Goal: Task Accomplishment & Management: Complete application form

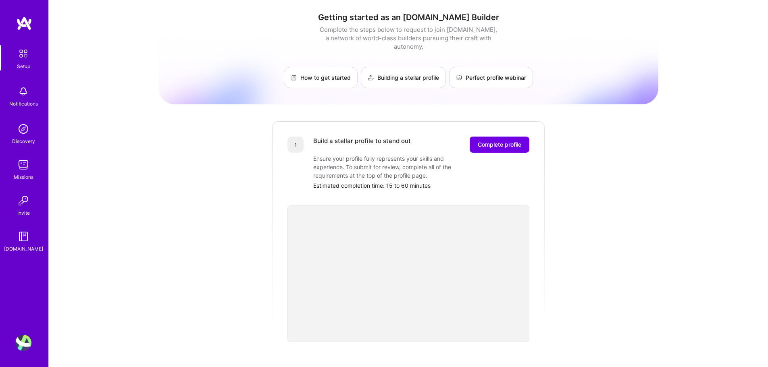
scroll to position [40, 0]
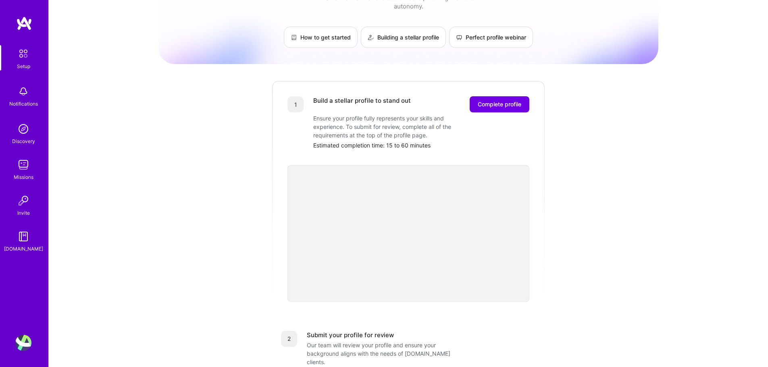
click at [632, 166] on div "Getting started as an A.Team Builder Complete the steps below to request to joi…" at bounding box center [408, 275] width 500 height 618
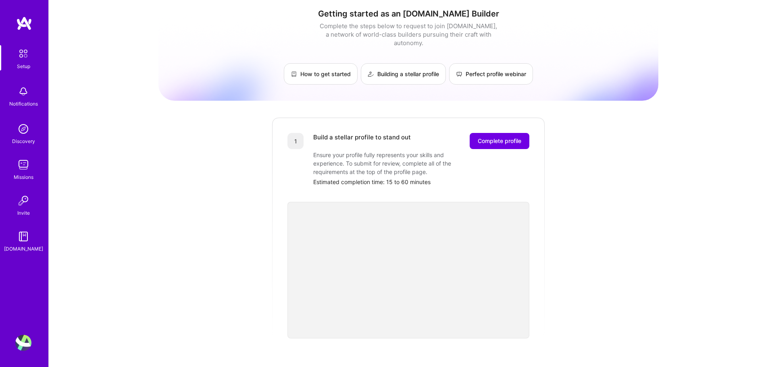
scroll to position [0, 0]
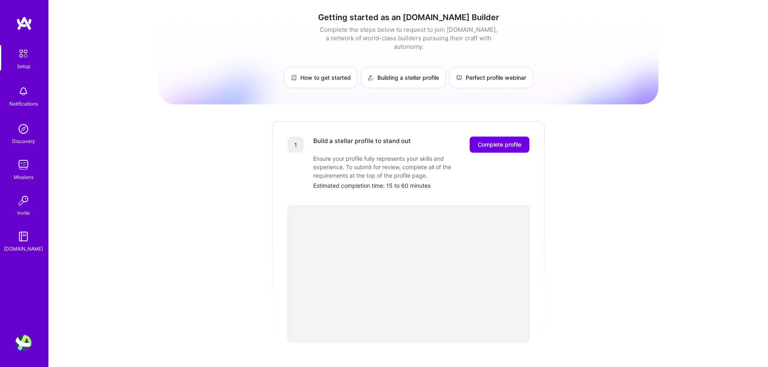
click at [25, 57] on img at bounding box center [23, 53] width 17 height 17
click at [24, 60] on img at bounding box center [23, 53] width 17 height 17
click at [23, 56] on img at bounding box center [23, 53] width 17 height 17
click at [21, 60] on img at bounding box center [23, 53] width 17 height 17
click at [511, 141] on span "Complete profile" at bounding box center [500, 145] width 44 height 8
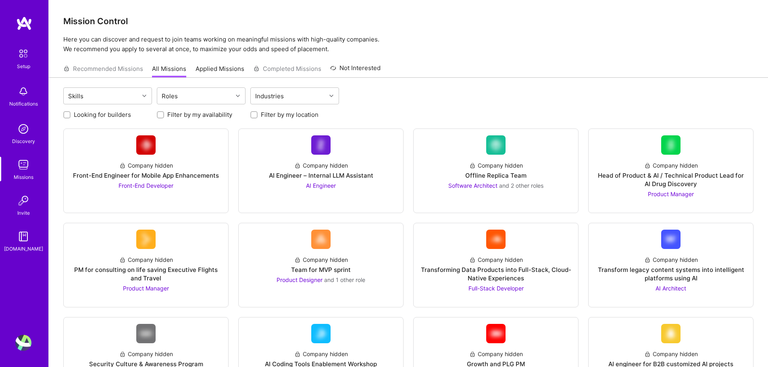
click at [24, 58] on img at bounding box center [23, 53] width 17 height 17
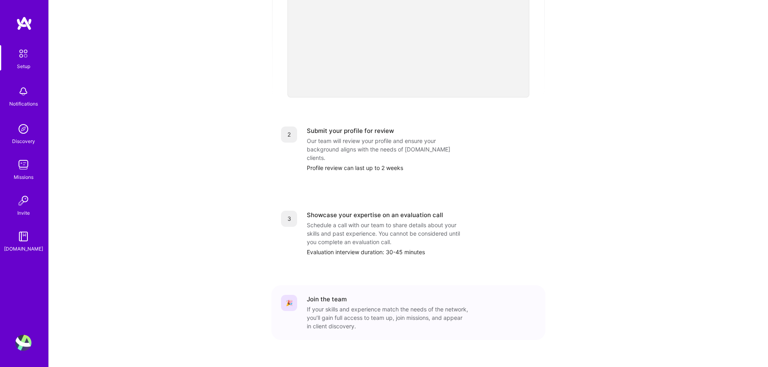
scroll to position [245, 0]
click at [26, 61] on img at bounding box center [23, 53] width 17 height 17
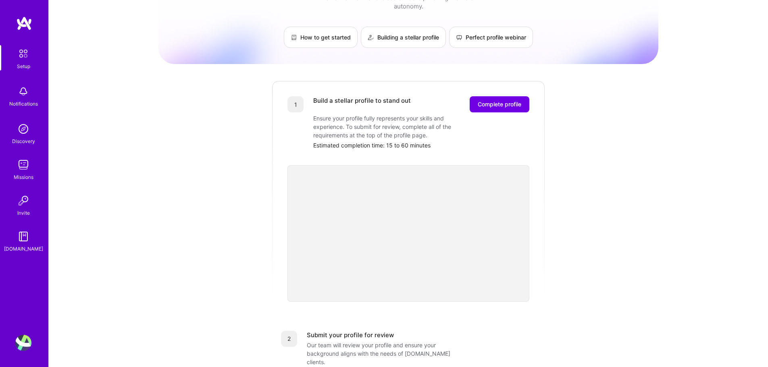
scroll to position [161, 0]
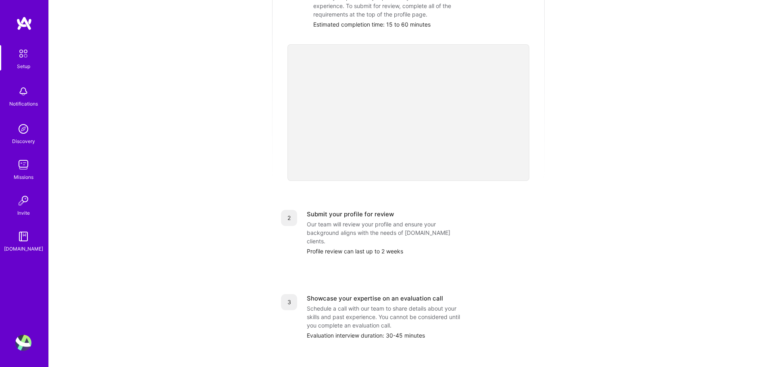
click at [25, 55] on img at bounding box center [23, 53] width 17 height 17
drag, startPoint x: 25, startPoint y: 55, endPoint x: 167, endPoint y: 49, distance: 142.4
click at [167, 49] on div "Getting started as an [DOMAIN_NAME] Builder Complete the steps below to request…" at bounding box center [408, 154] width 500 height 618
click at [26, 64] on div "Setup" at bounding box center [23, 66] width 13 height 8
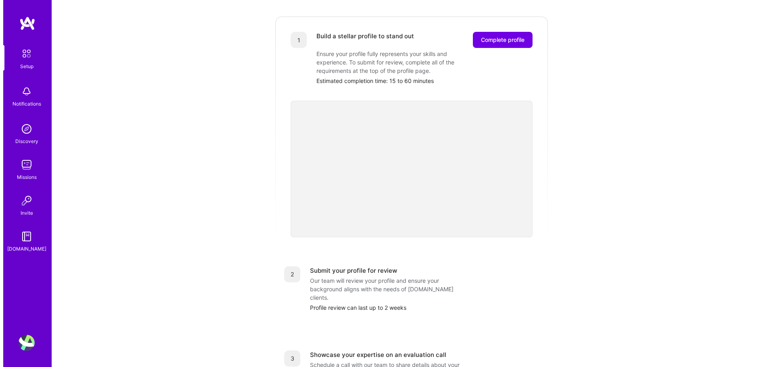
scroll to position [0, 0]
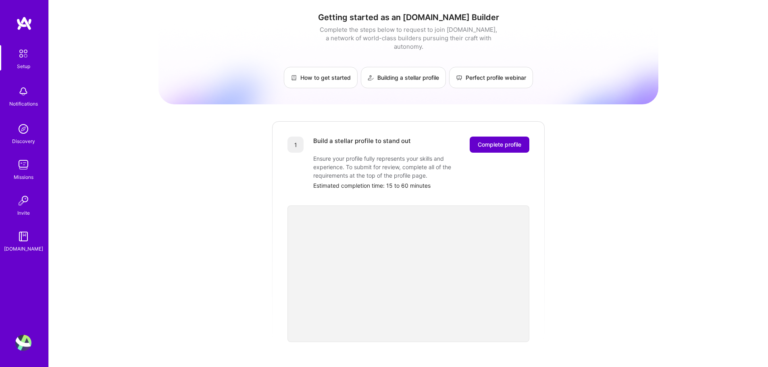
click at [501, 141] on span "Complete profile" at bounding box center [500, 145] width 44 height 8
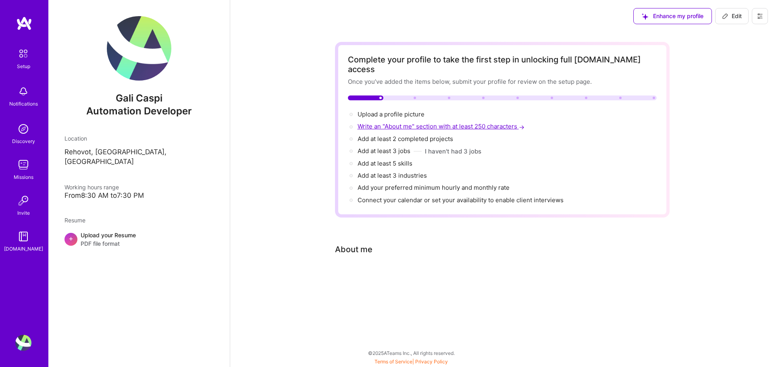
click at [385, 123] on span "Write an "About me" section with at least 250 characters →" at bounding box center [442, 127] width 168 height 8
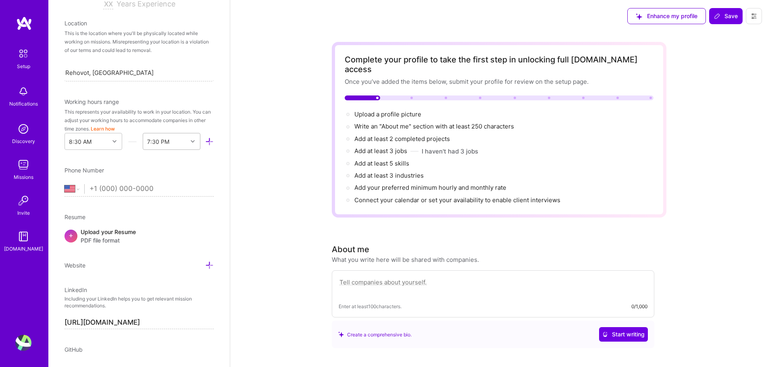
scroll to position [86, 0]
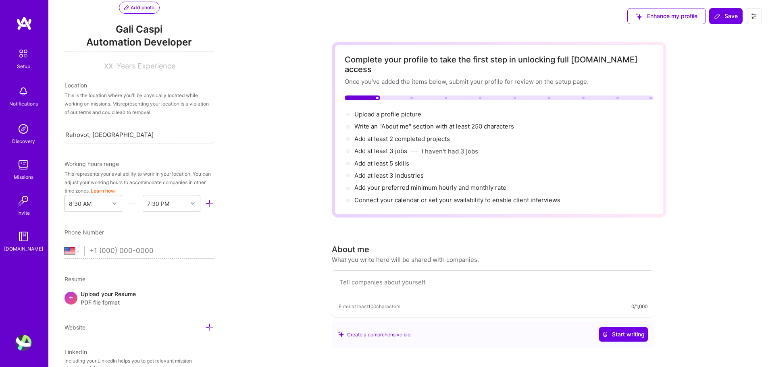
click at [135, 250] on input "tel" at bounding box center [151, 250] width 124 height 23
click at [76, 252] on select "Afghanistan Åland Islands Albania Algeria American Samoa Andorra Angola Anguill…" at bounding box center [74, 251] width 20 height 10
click at [81, 254] on select "Afghanistan Åland Islands Albania Algeria American Samoa Andorra Angola Anguill…" at bounding box center [74, 251] width 20 height 10
select select "IL"
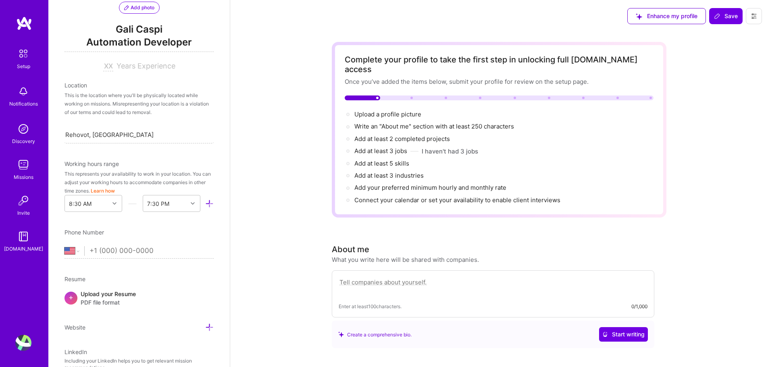
click at [64, 246] on select "Afghanistan Åland Islands Albania Algeria American Samoa Andorra Angola Anguill…" at bounding box center [74, 251] width 20 height 10
type input "505548473"
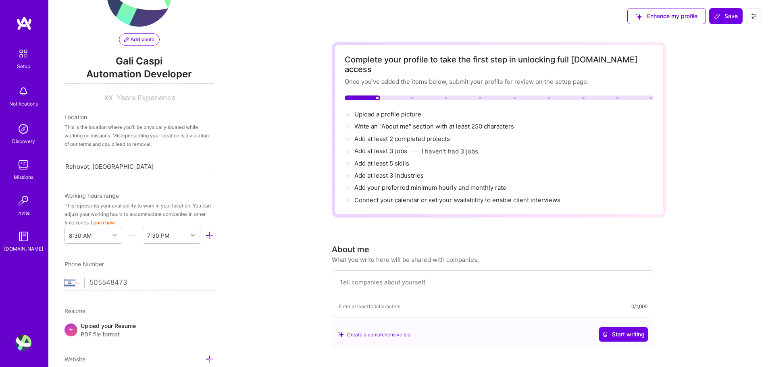
scroll to position [46, 0]
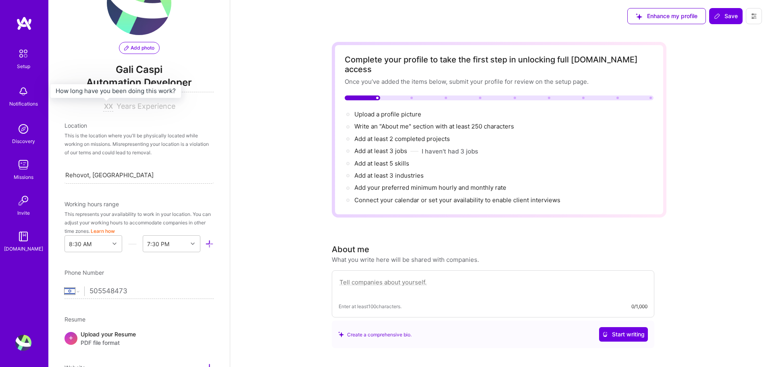
click at [109, 107] on input at bounding box center [108, 107] width 10 height 10
click at [468, 281] on textarea at bounding box center [493, 286] width 309 height 19
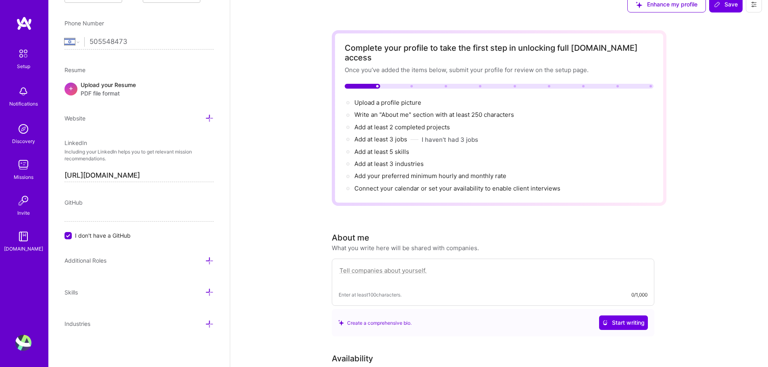
scroll to position [0, 0]
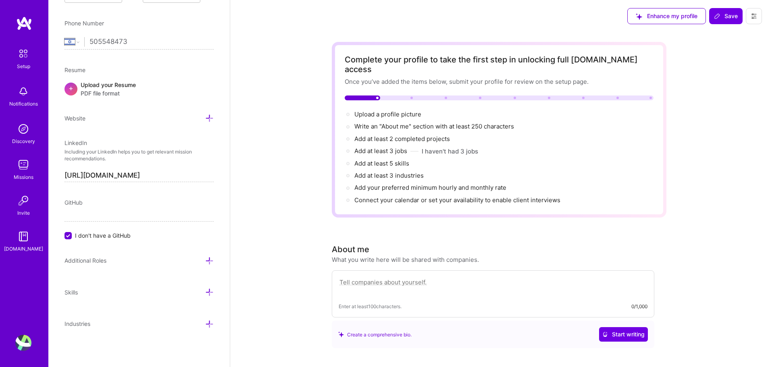
click at [23, 240] on img at bounding box center [23, 237] width 16 height 16
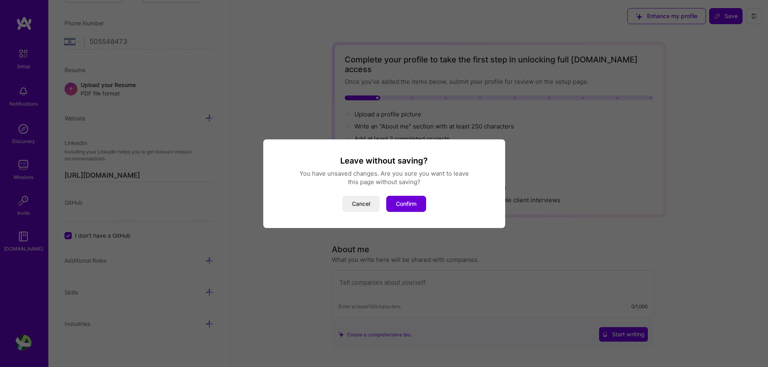
click at [673, 258] on div "Leave without saving? You have unsaved changes. Are you sure you want to leave …" at bounding box center [384, 183] width 768 height 367
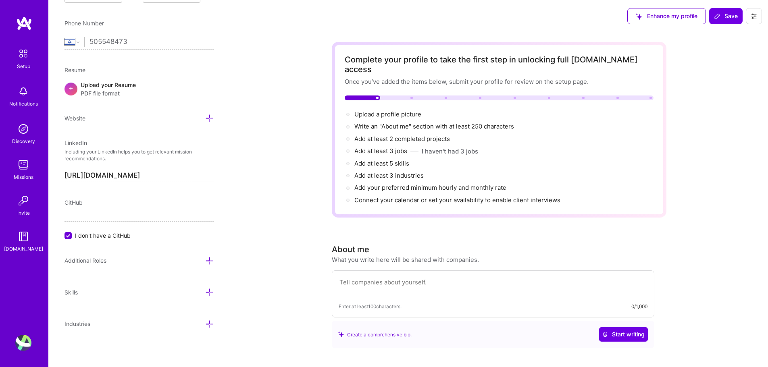
click at [27, 248] on div "[DOMAIN_NAME]" at bounding box center [23, 249] width 39 height 8
click at [416, 277] on textarea at bounding box center [493, 286] width 309 height 19
paste textarea "Software engineer with 20+ years of experience, specializing in testing infrast…"
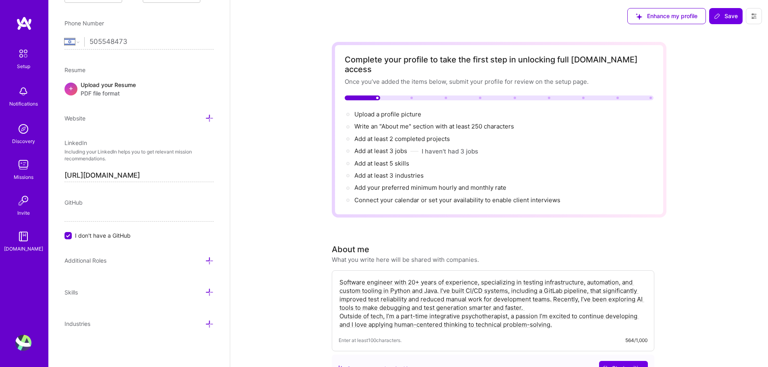
click at [567, 315] on textarea "Software engineer with 20+ years of experience, specializing in testing infrast…" at bounding box center [493, 303] width 309 height 52
drag, startPoint x: 567, startPoint y: 316, endPoint x: 338, endPoint y: 273, distance: 233.3
click at [338, 273] on div "Software engineer with 20+ years of experience, specializing in testing infrast…" at bounding box center [493, 310] width 322 height 81
paste textarea "As part of a broader CI/CD system, I developed a GitLab-based testing pipeline …"
click at [479, 308] on textarea "Software engineer with 20+ years of experience, specializing in testing infrast…" at bounding box center [493, 303] width 309 height 52
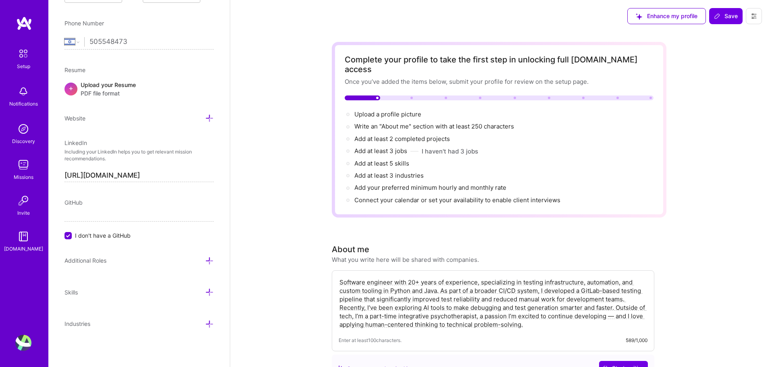
click at [609, 307] on textarea "Software engineer with 20+ years of experience, specializing in testing infrast…" at bounding box center [493, 303] width 309 height 52
click at [617, 300] on textarea "Software engineer with 20+ years of experience, specializing in testing infrast…" at bounding box center [493, 303] width 309 height 52
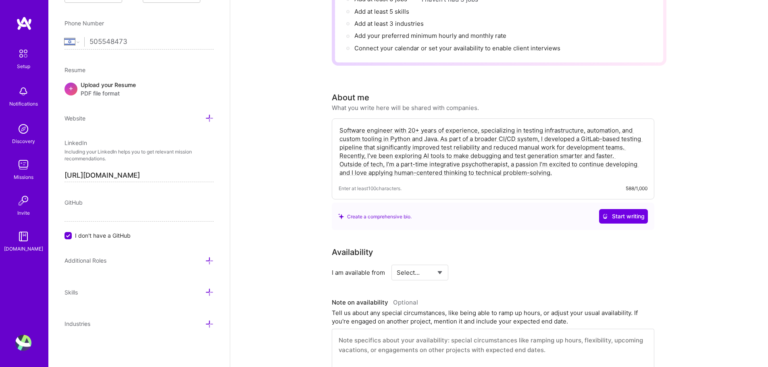
scroll to position [161, 0]
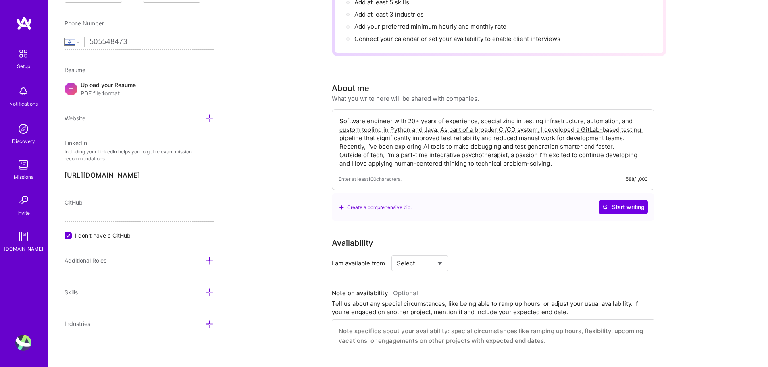
type textarea "Software engineer with 20+ years of experience, specializing in testing infrast…"
click at [557, 220] on div "Complete your profile to take the first step in unlocking full A.Team access On…" at bounding box center [499, 263] width 335 height 765
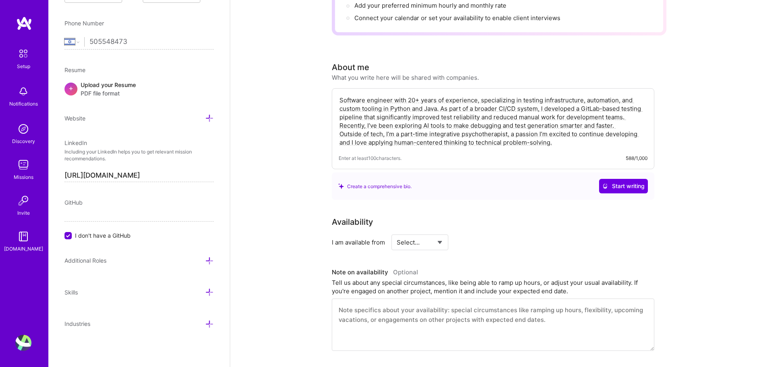
scroll to position [202, 0]
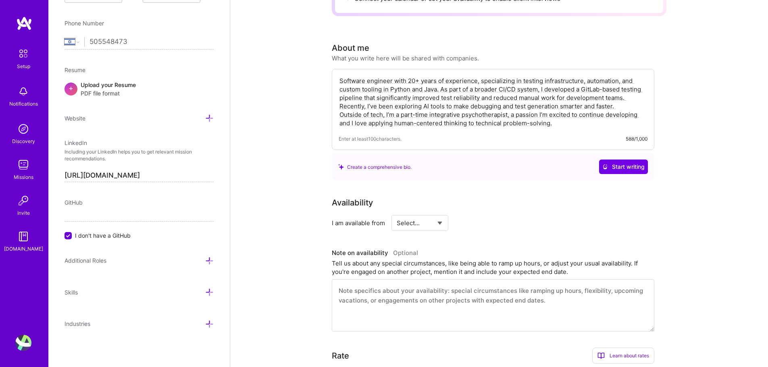
click at [441, 218] on select "Select... Right Now Future Date Not Available" at bounding box center [420, 223] width 46 height 21
select select "Right Now"
click at [397, 213] on select "Select... Right Now Future Date Not Available" at bounding box center [420, 223] width 46 height 21
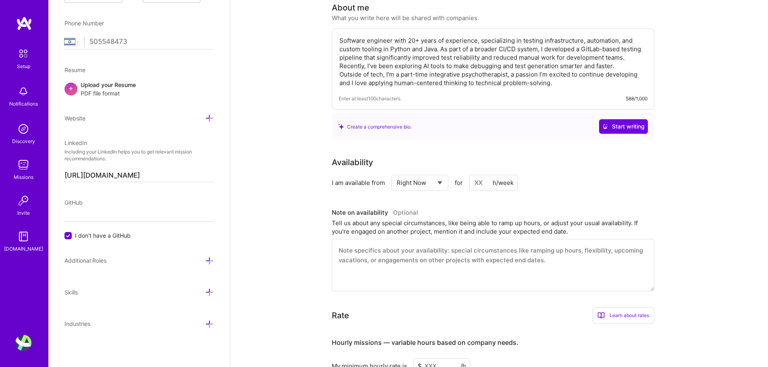
click at [484, 175] on input at bounding box center [493, 183] width 48 height 16
type input "2"
type input "30"
click at [502, 207] on h3 "Note on availability Optional" at bounding box center [493, 213] width 322 height 12
click at [517, 226] on div "Tell us about any special circumstances, like being able to ramp up hours, or a…" at bounding box center [493, 227] width 322 height 17
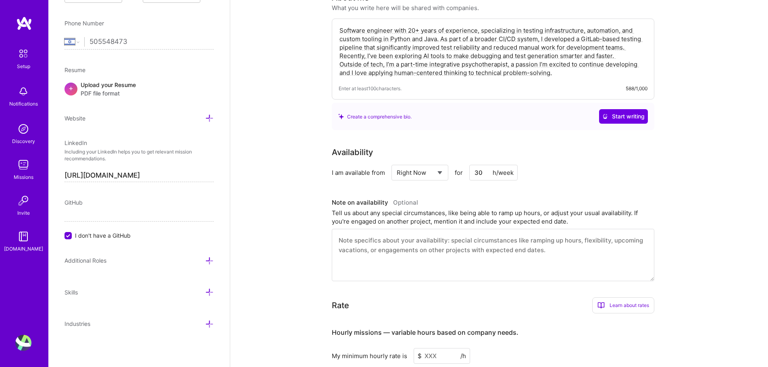
scroll to position [282, 0]
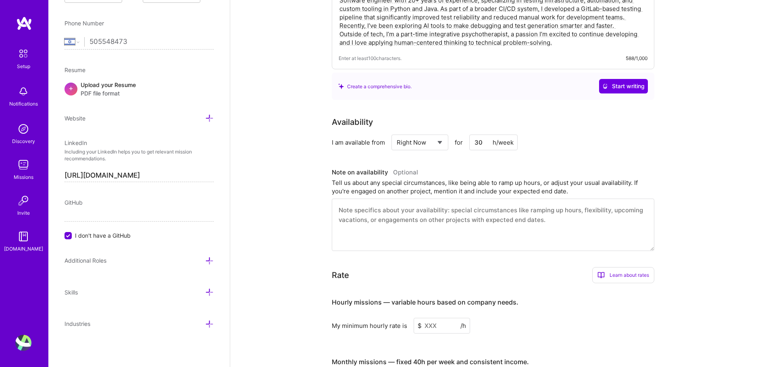
click at [701, 248] on div "Complete your profile to take the first step in unlocking full A.Team access On…" at bounding box center [499, 147] width 538 height 794
click at [429, 138] on select "Select... Right Now Future Date Not Available" at bounding box center [420, 142] width 46 height 21
click at [534, 144] on div "Availability I am available from Select... Right Now Future Date Not Available …" at bounding box center [499, 183] width 335 height 135
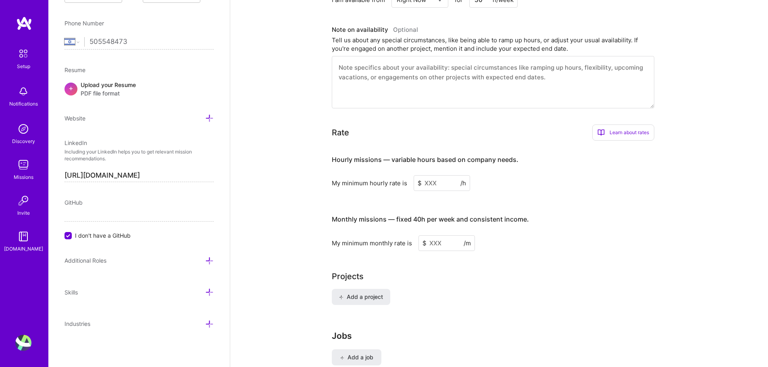
scroll to position [443, 0]
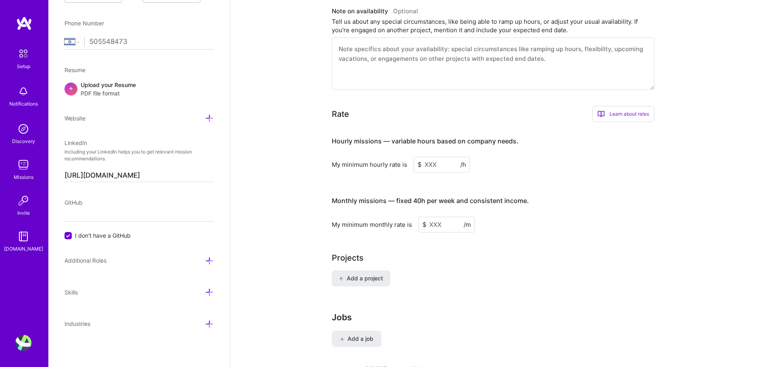
click at [430, 137] on h4 "Hourly missions — variable hours based on company needs." at bounding box center [425, 141] width 187 height 8
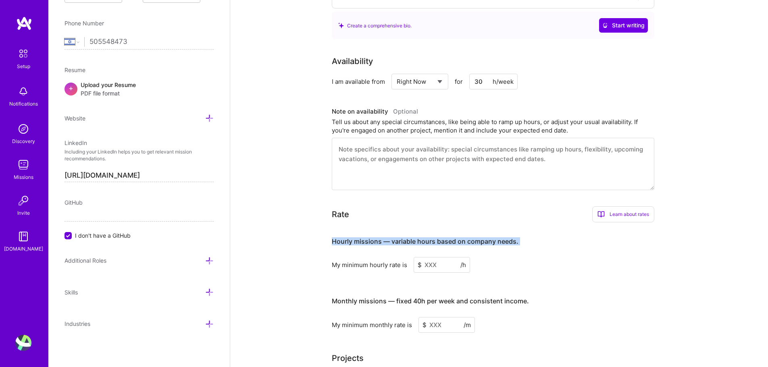
scroll to position [323, 0]
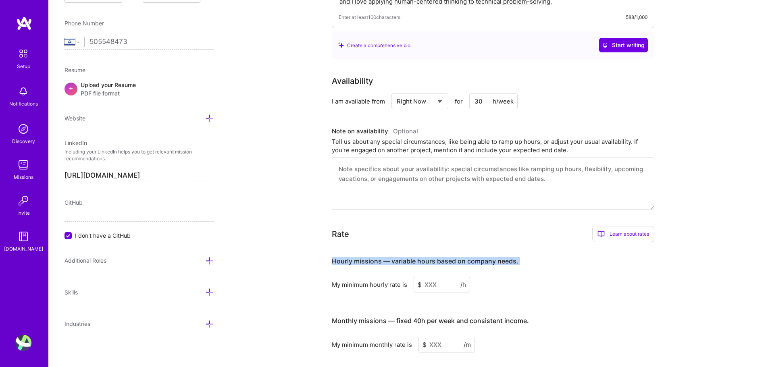
click at [604, 259] on h3 "Hourly missions — variable hours based on company needs." at bounding box center [493, 261] width 322 height 25
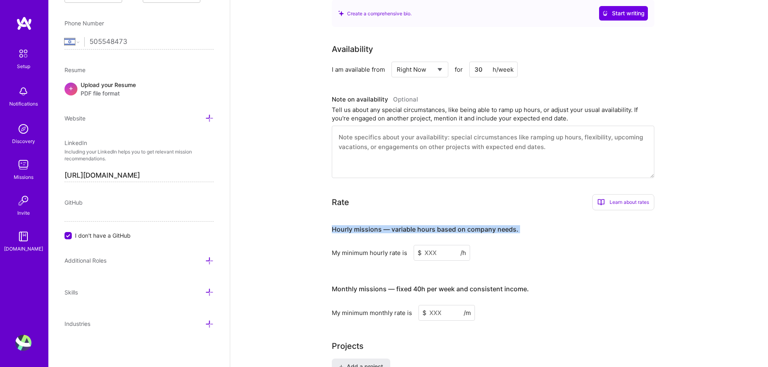
scroll to position [364, 0]
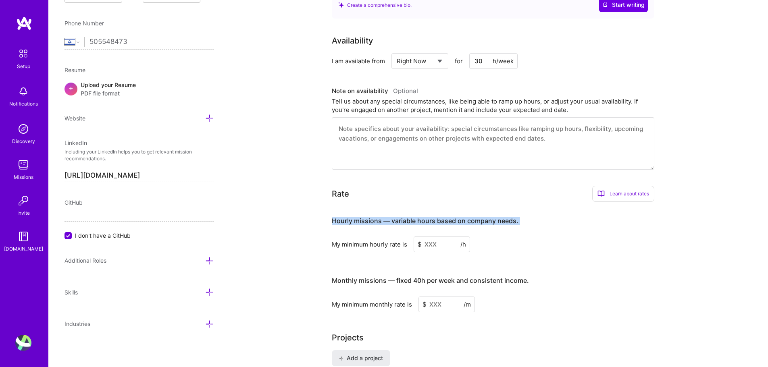
click at [532, 218] on h3 "Hourly missions — variable hours based on company needs." at bounding box center [493, 220] width 322 height 25
drag, startPoint x: 408, startPoint y: 237, endPoint x: 317, endPoint y: 236, distance: 91.1
click at [317, 236] on div "Complete your profile to take the first step in unlocking full A.Team access On…" at bounding box center [499, 66] width 538 height 794
copy div "My minimum hourly rate is"
click at [437, 237] on input at bounding box center [442, 245] width 56 height 16
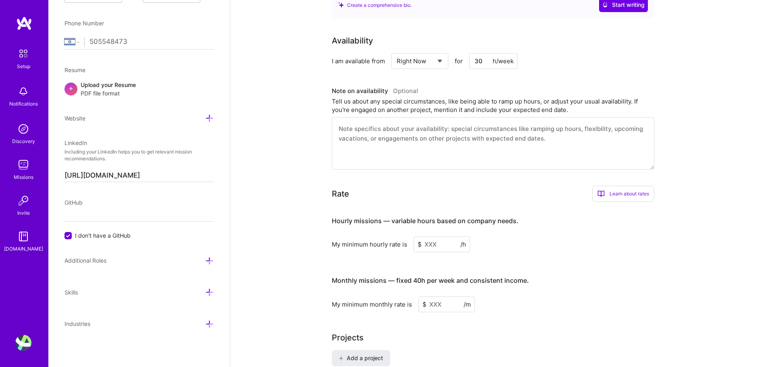
click at [418, 240] on span "$" at bounding box center [420, 244] width 4 height 8
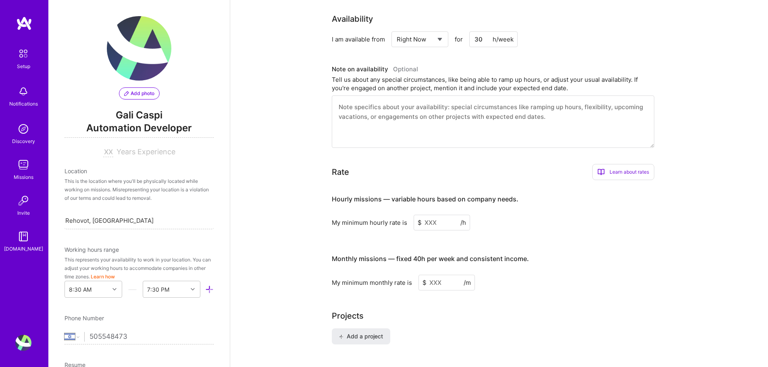
scroll to position [404, 0]
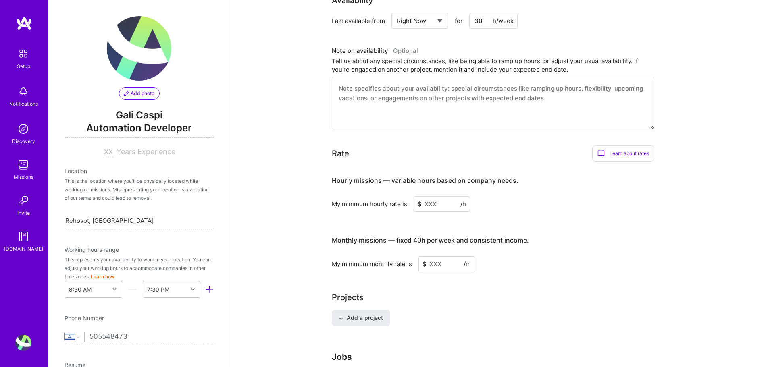
click at [436, 196] on input at bounding box center [442, 204] width 56 height 16
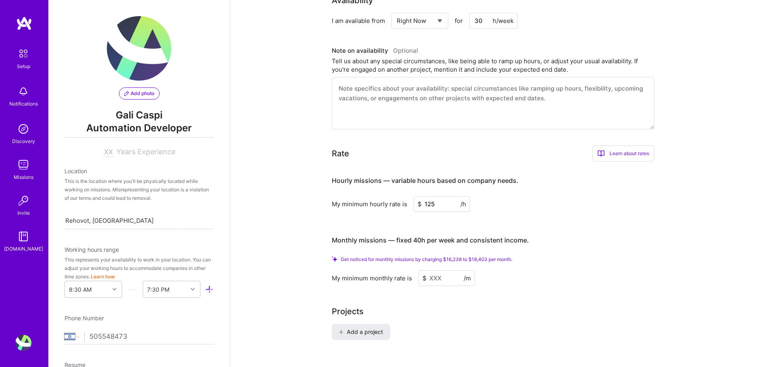
type input "125"
click at [535, 307] on div "Projects" at bounding box center [499, 312] width 335 height 12
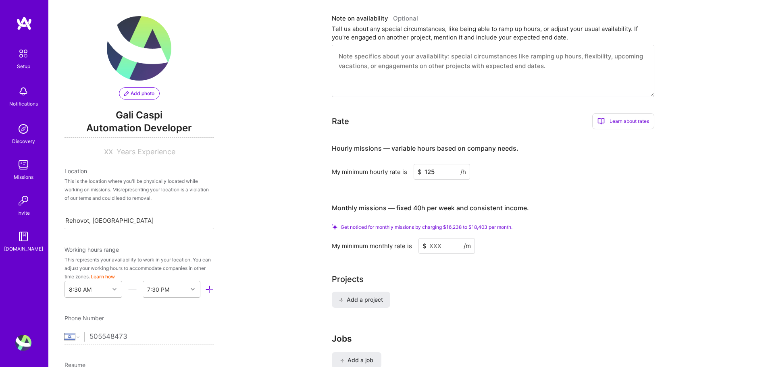
scroll to position [485, 0]
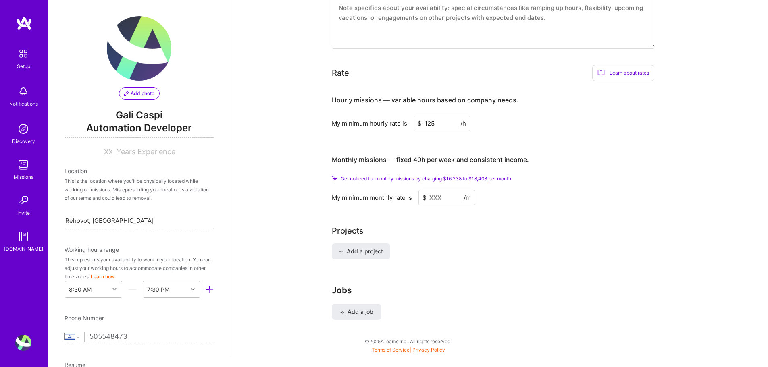
click at [548, 251] on div "Add a project" at bounding box center [499, 256] width 335 height 26
click at [489, 176] on span "Get noticed for monthly missions by charging $16,238 to $18,403 per month." at bounding box center [427, 179] width 172 height 6
drag, startPoint x: 341, startPoint y: 168, endPoint x: 524, endPoint y: 170, distance: 183.8
click at [524, 176] on div "Get noticed for monthly missions by charging $16,238 to $18,403 per month." at bounding box center [493, 179] width 322 height 6
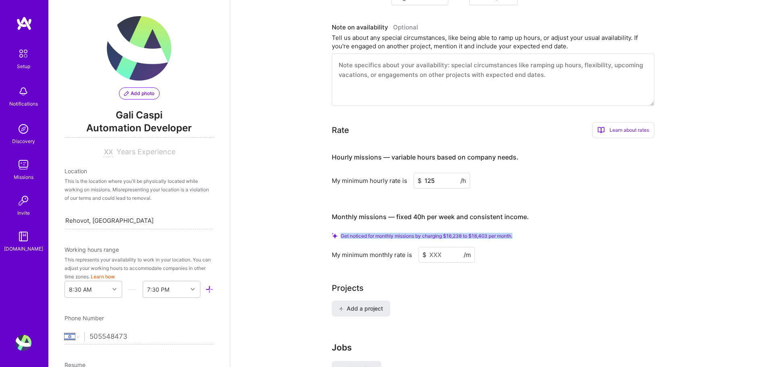
scroll to position [404, 0]
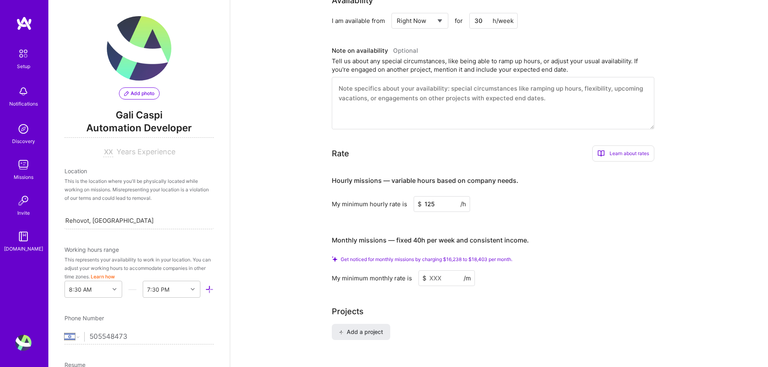
click at [633, 146] on div "Learn about rates" at bounding box center [623, 154] width 62 height 16
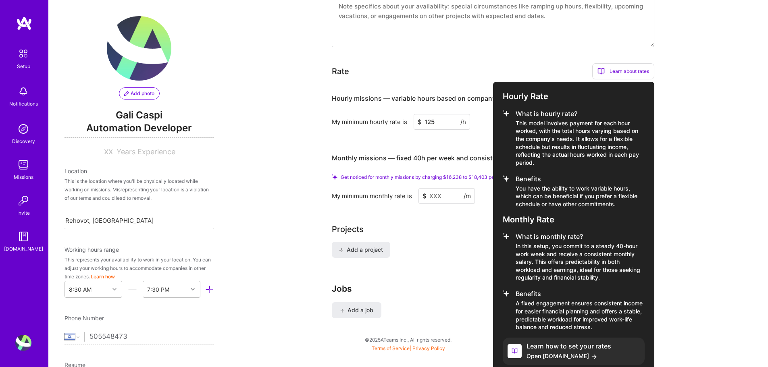
scroll to position [487, 0]
click at [544, 352] on span "Open [DOMAIN_NAME]" at bounding box center [568, 356] width 85 height 8
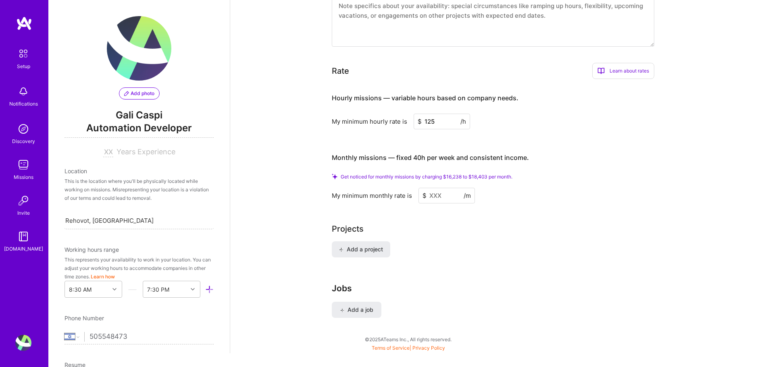
scroll to position [485, 0]
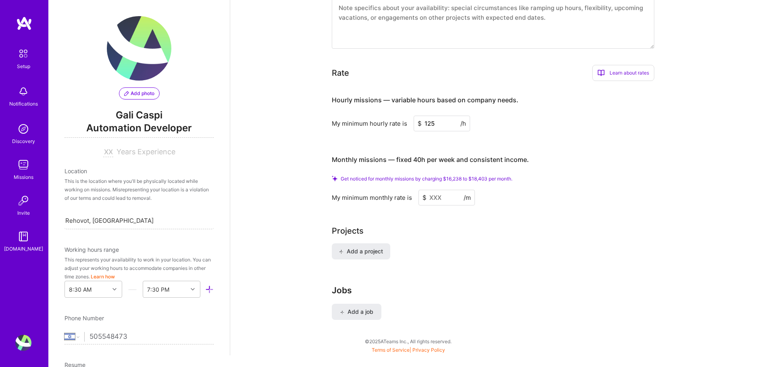
click at [562, 227] on div "Projects Add a project" at bounding box center [499, 247] width 335 height 44
click at [443, 190] on input at bounding box center [446, 198] width 56 height 16
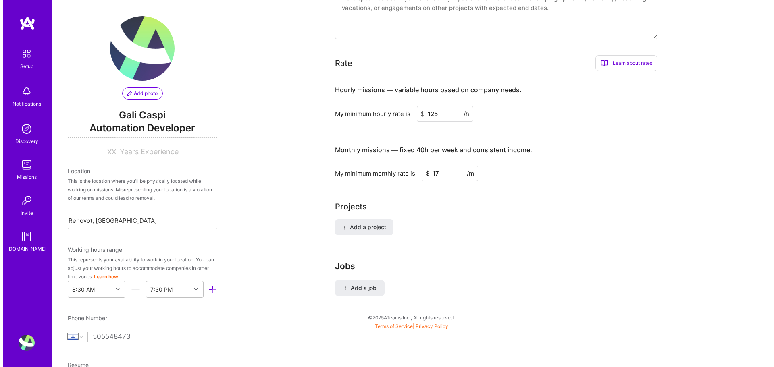
scroll to position [472, 0]
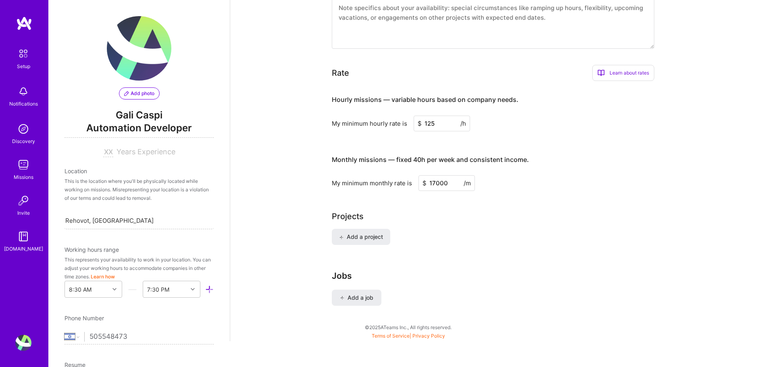
click at [458, 210] on div "Projects" at bounding box center [499, 216] width 335 height 12
click at [436, 175] on input "17000" at bounding box center [446, 183] width 56 height 16
type input "17000"
click at [493, 212] on div "Projects" at bounding box center [499, 216] width 335 height 12
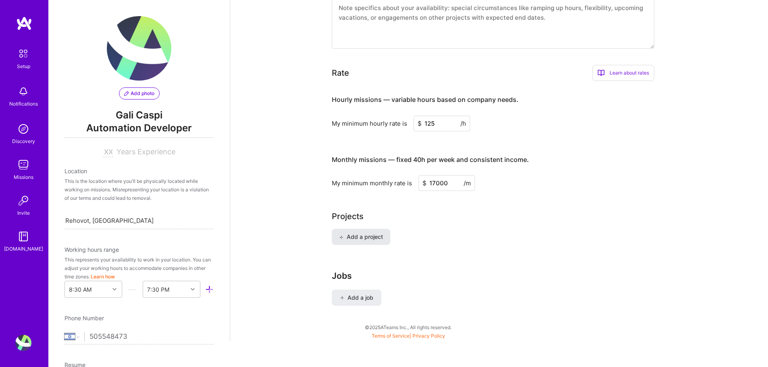
click at [377, 233] on span "Add a project" at bounding box center [361, 237] width 44 height 8
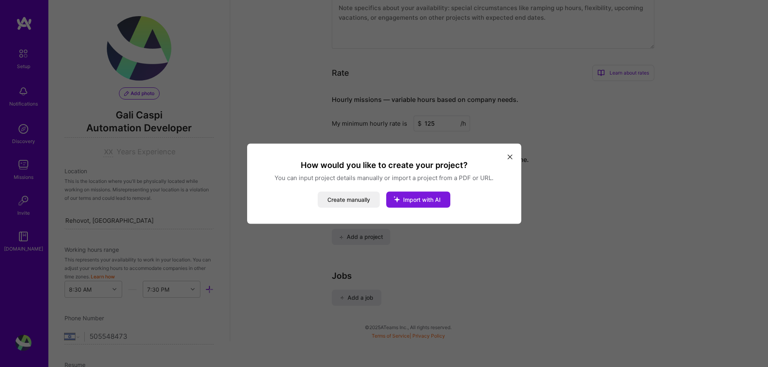
click at [429, 199] on span "Import with AI" at bounding box center [421, 199] width 37 height 7
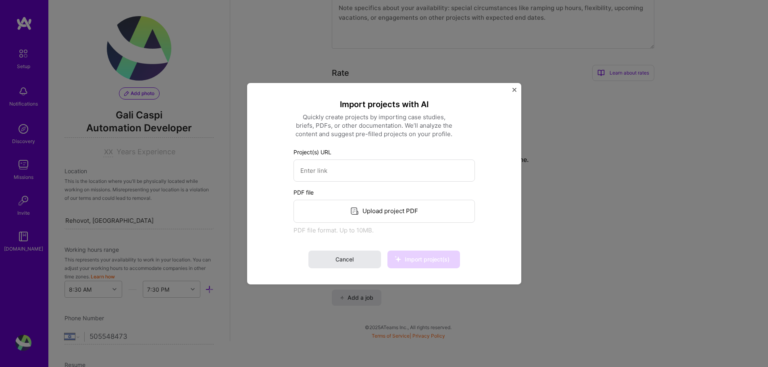
click at [350, 259] on span "Cancel" at bounding box center [344, 260] width 18 height 8
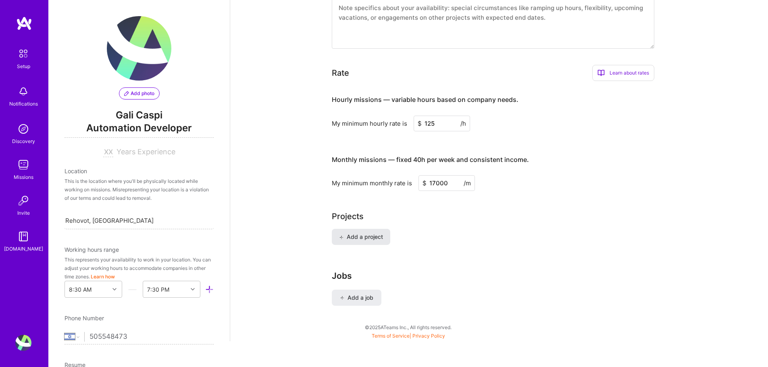
click at [369, 229] on button "Add a project" at bounding box center [361, 237] width 58 height 16
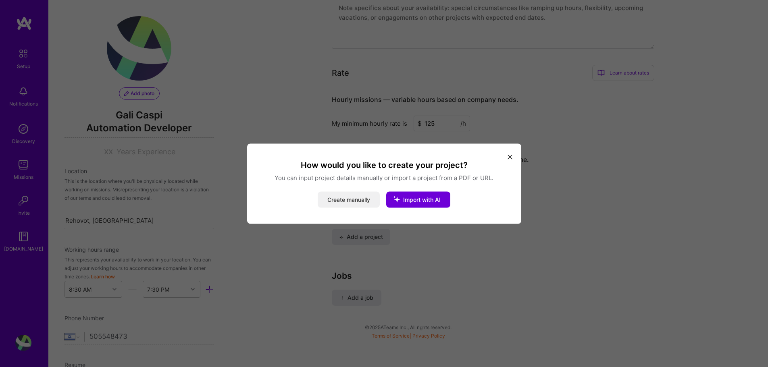
click at [351, 200] on button "Create manually" at bounding box center [349, 199] width 62 height 16
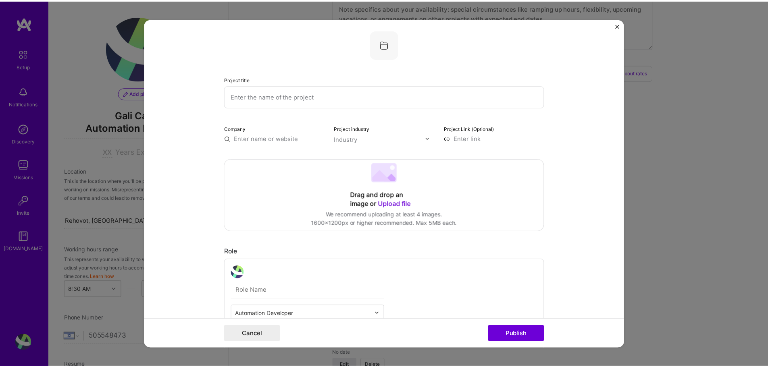
scroll to position [0, 0]
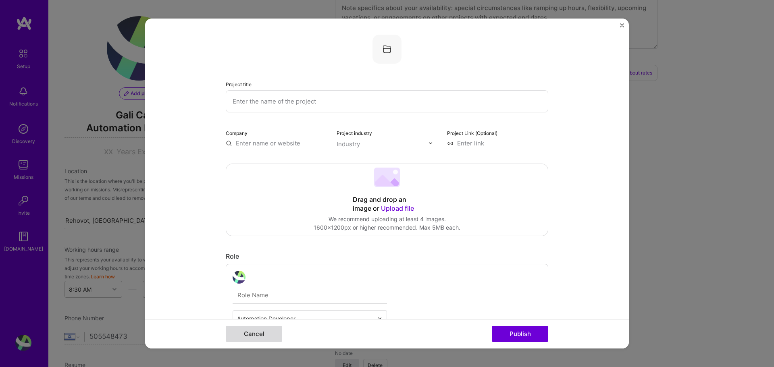
click at [252, 337] on button "Cancel" at bounding box center [254, 334] width 56 height 16
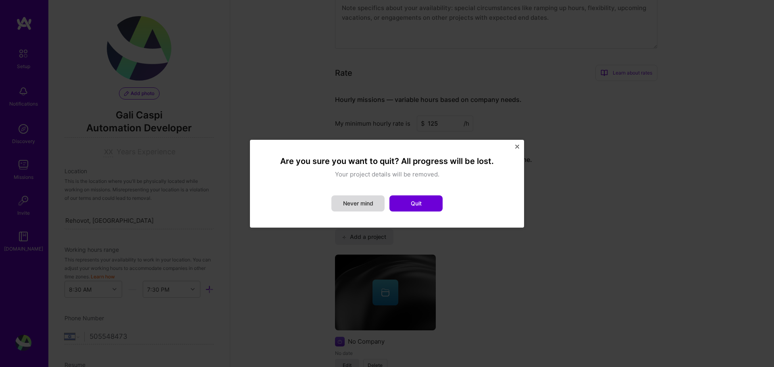
click at [362, 205] on button "Never mind" at bounding box center [357, 204] width 53 height 16
click at [0, 0] on div "Drag and drop an image or Upload file" at bounding box center [0, 0] width 0 height 0
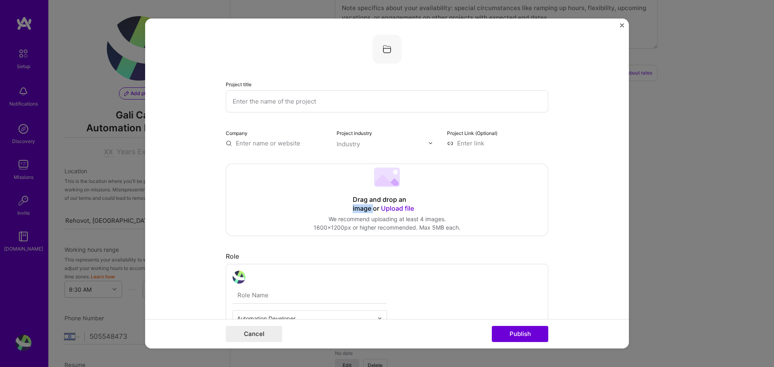
click at [620, 23] on img "Close" at bounding box center [622, 25] width 4 height 4
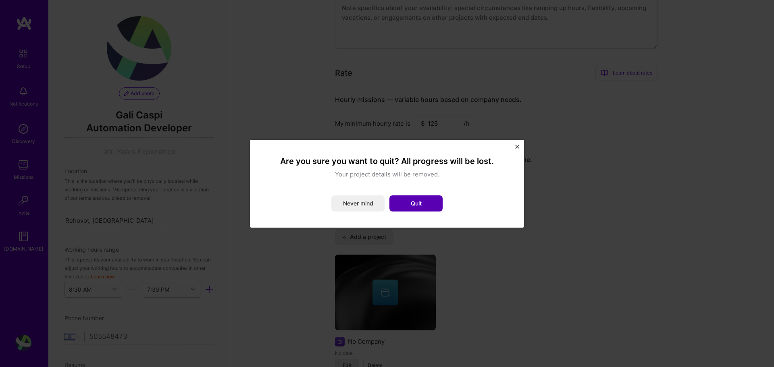
click at [424, 206] on button "Quit" at bounding box center [415, 204] width 53 height 16
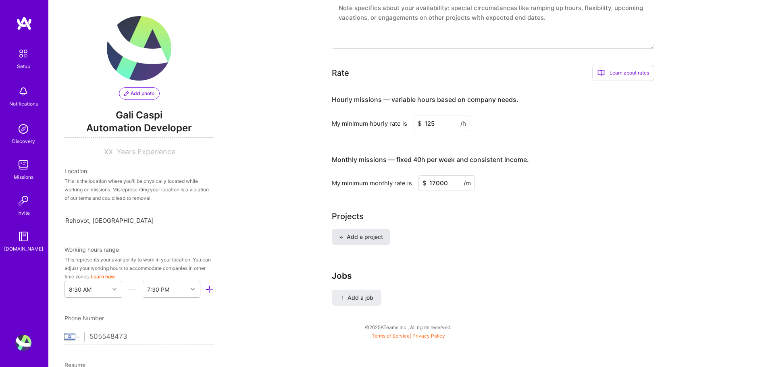
click at [365, 233] on span "Add a project" at bounding box center [361, 237] width 44 height 8
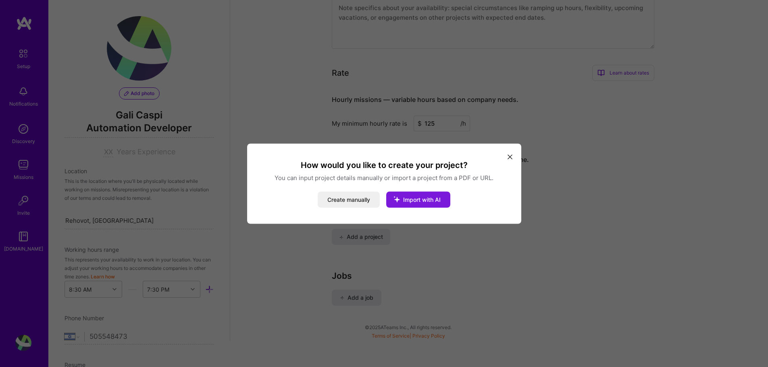
click at [430, 202] on span "Import with AI" at bounding box center [421, 199] width 37 height 7
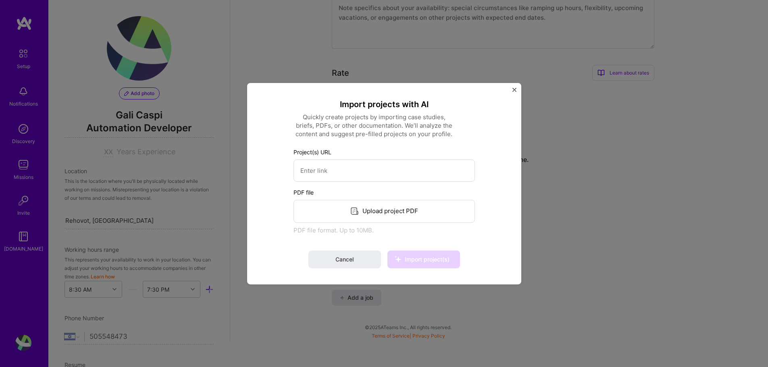
drag, startPoint x: 344, startPoint y: 262, endPoint x: 344, endPoint y: 267, distance: 5.7
click at [344, 262] on span "Cancel" at bounding box center [344, 260] width 18 height 8
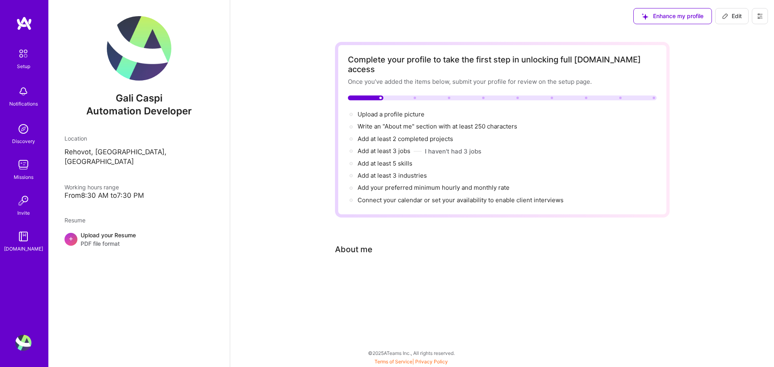
click at [355, 243] on div "About me" at bounding box center [353, 249] width 37 height 12
click at [665, 19] on span "Enhance my profile" at bounding box center [673, 16] width 62 height 8
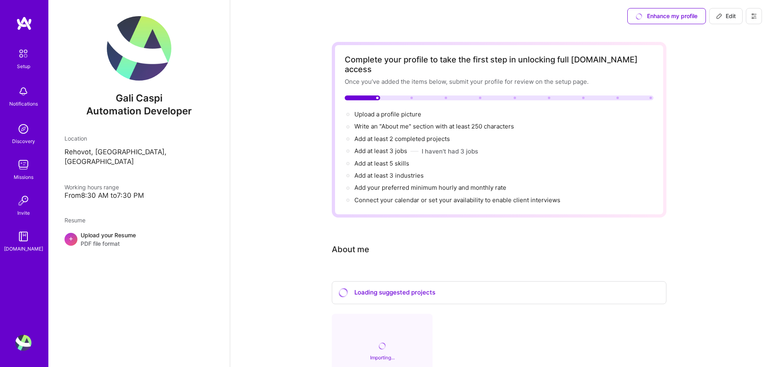
click at [669, 16] on div "Enhance my profile" at bounding box center [666, 16] width 79 height 16
click at [651, 21] on div "Enhance my profile" at bounding box center [666, 16] width 79 height 16
click at [731, 79] on div "Complete your profile to take the first step in unlocking full [DOMAIN_NAME] ac…" at bounding box center [499, 254] width 538 height 444
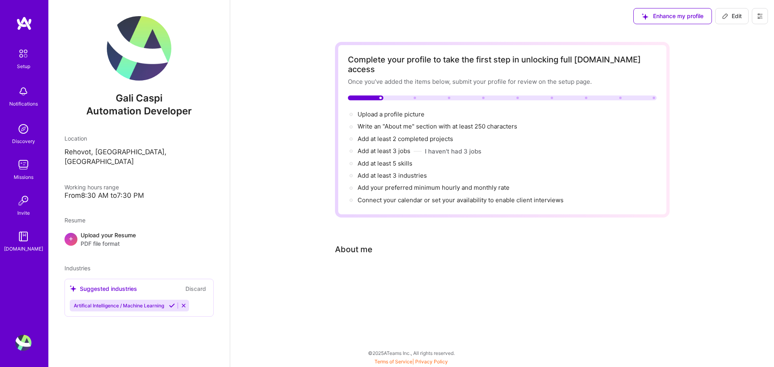
click at [186, 303] on icon at bounding box center [184, 306] width 6 height 6
click at [732, 19] on span "Edit" at bounding box center [732, 16] width 20 height 8
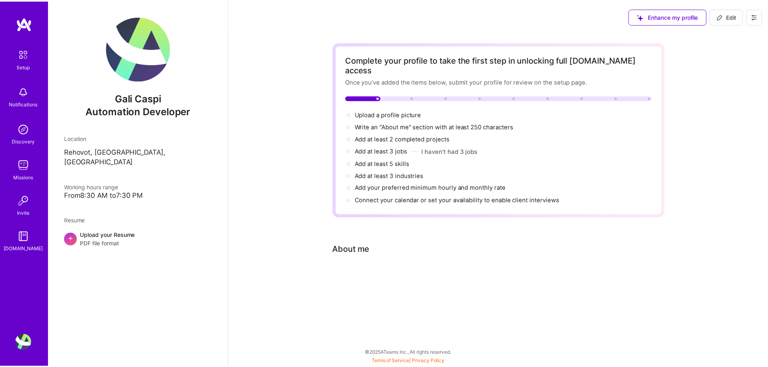
scroll to position [287, 0]
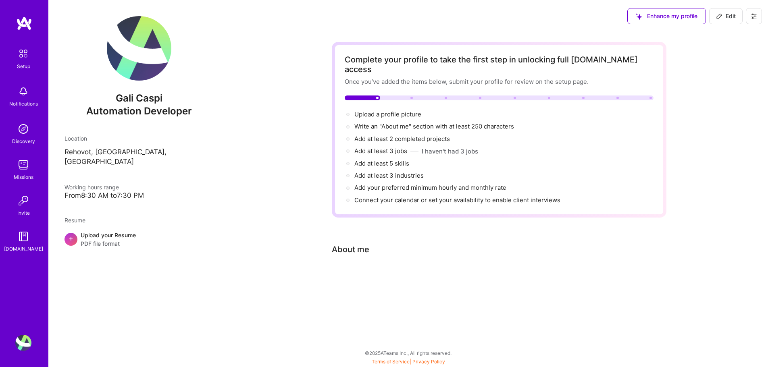
select select "US"
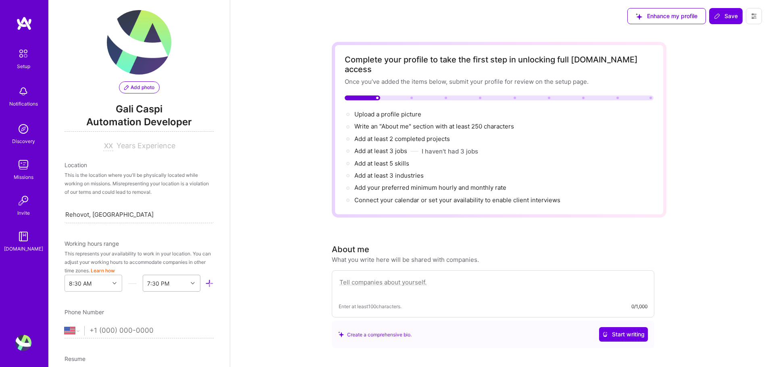
scroll to position [5, 0]
click at [115, 272] on button "Learn how" at bounding box center [103, 271] width 24 height 8
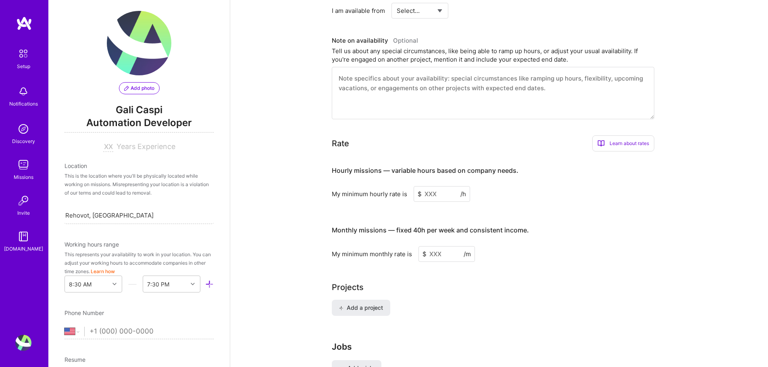
scroll to position [403, 0]
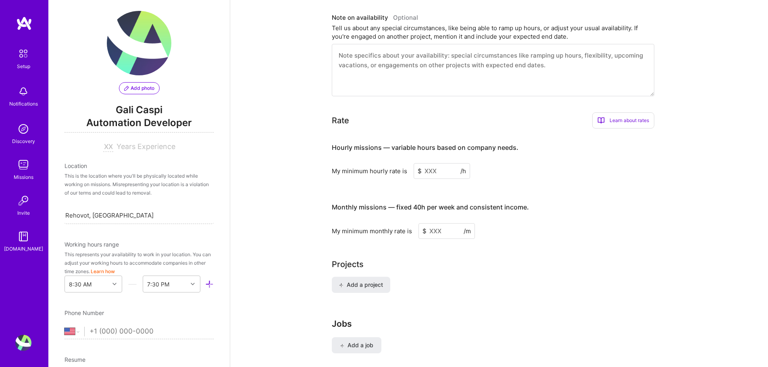
click at [585, 164] on div "My minimum hourly rate is $ /h" at bounding box center [493, 171] width 322 height 16
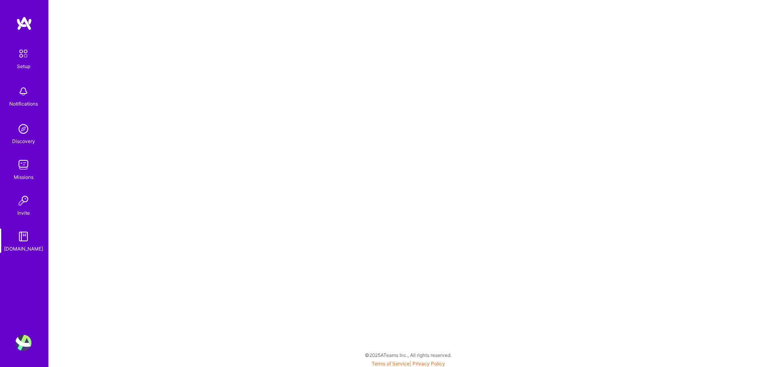
scroll to position [2, 0]
